Goal: Task Accomplishment & Management: Use online tool/utility

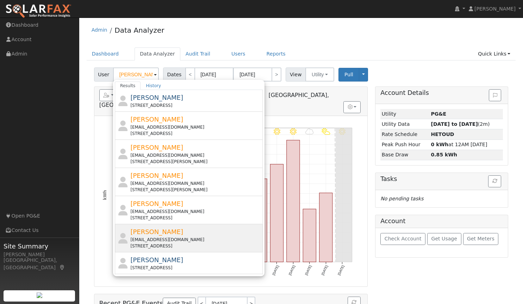
click at [174, 234] on span "[PERSON_NAME]" at bounding box center [156, 231] width 53 height 7
type input "[PERSON_NAME]"
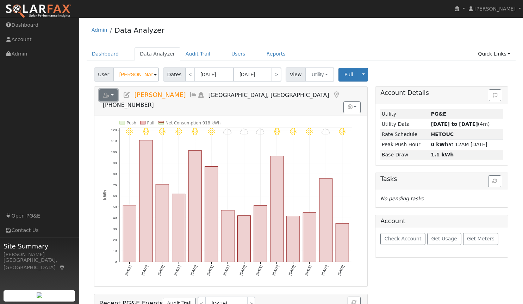
click at [113, 92] on button "button" at bounding box center [108, 95] width 19 height 12
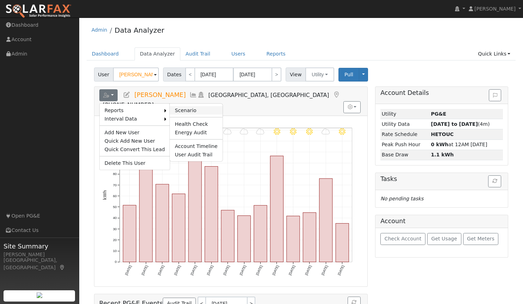
click at [173, 108] on link "Scenario" at bounding box center [196, 110] width 52 height 8
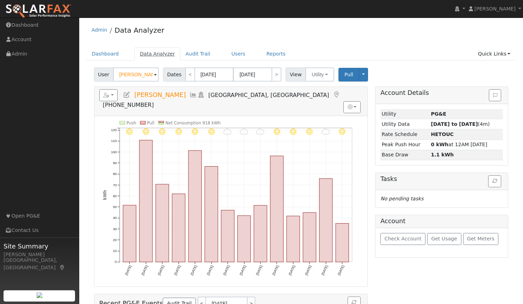
click at [153, 55] on link "Data Analyzer" at bounding box center [157, 54] width 46 height 13
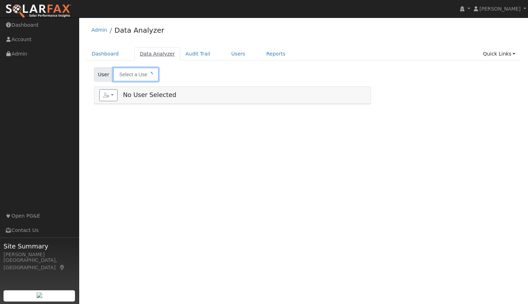
type input "[PERSON_NAME]"
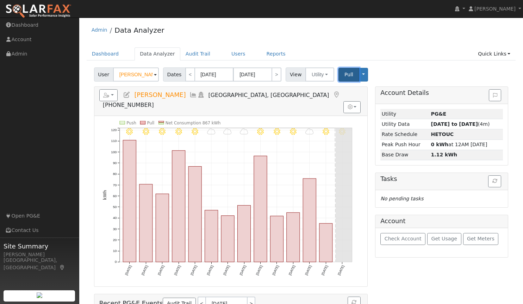
click at [344, 76] on span "Pull" at bounding box center [348, 75] width 9 height 6
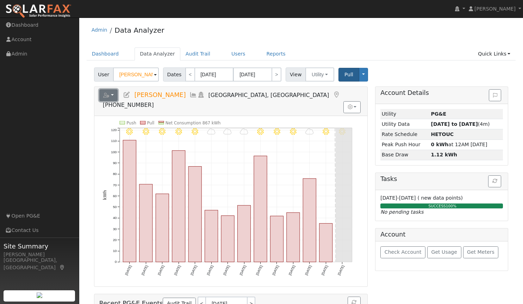
click at [114, 96] on button "button" at bounding box center [108, 95] width 19 height 12
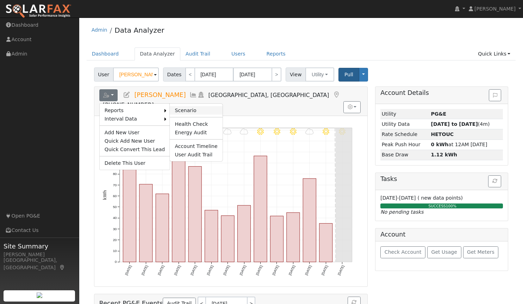
click at [175, 107] on link "Scenario" at bounding box center [196, 110] width 52 height 8
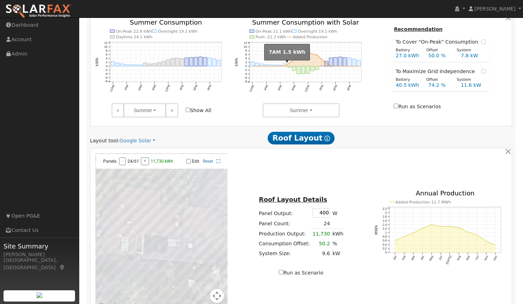
scroll to position [307, 0]
click at [124, 138] on link "Google Solar" at bounding box center [137, 140] width 36 height 7
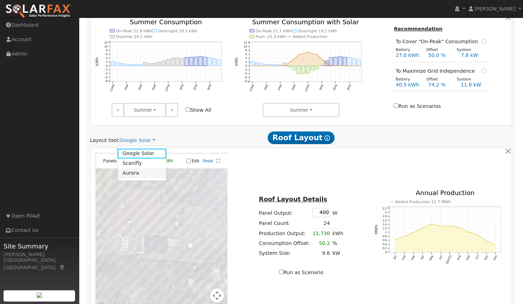
click at [134, 172] on link "Aurora" at bounding box center [142, 174] width 49 height 10
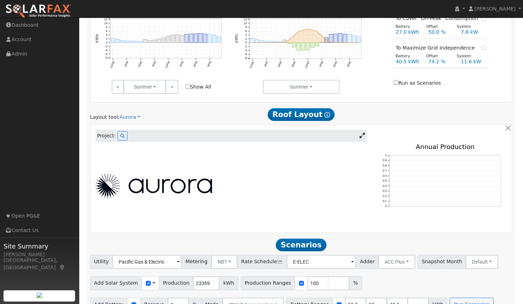
scroll to position [346, 0]
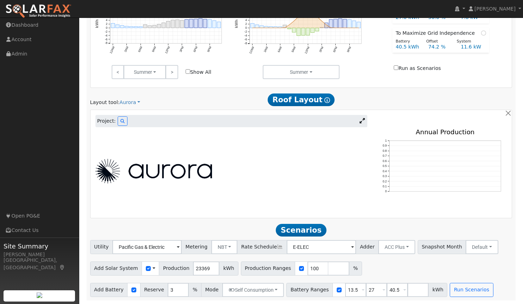
click at [361, 121] on icon at bounding box center [361, 120] width 5 height 5
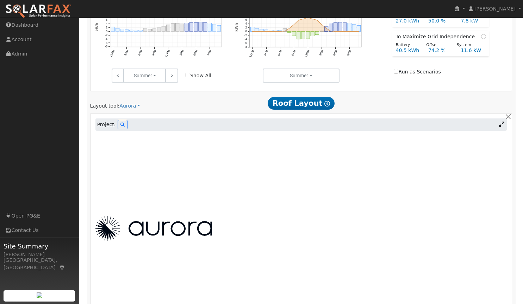
scroll to position [341, 0]
click at [120, 126] on icon at bounding box center [122, 125] width 4 height 4
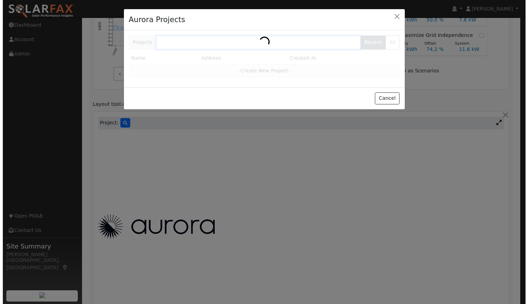
scroll to position [341, 0]
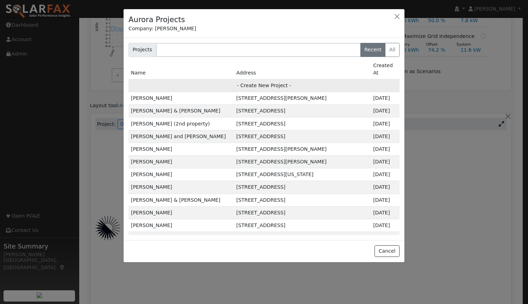
click at [256, 79] on td "- Create New Project -" at bounding box center [263, 85] width 271 height 13
type input "[PERSON_NAME]"
type input "[STREET_ADDRESS]"
type input "Auburn"
type input "CA"
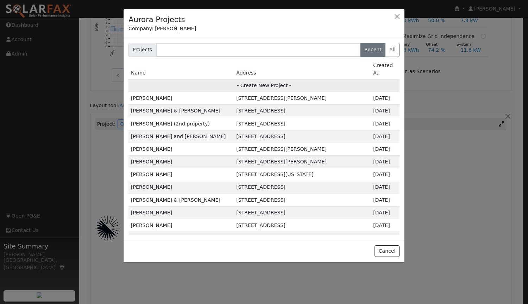
type input "95603"
type input "Design"
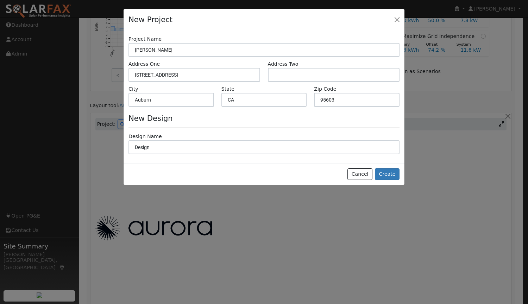
scroll to position [342, 0]
click at [388, 173] on button "Create" at bounding box center [387, 175] width 25 height 12
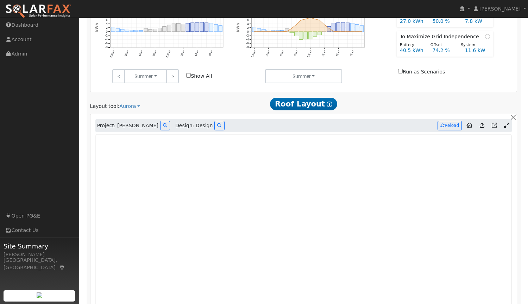
type input "0"
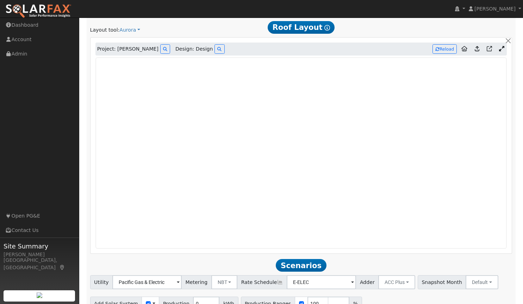
scroll to position [417, 0]
